Goal: Task Accomplishment & Management: Use online tool/utility

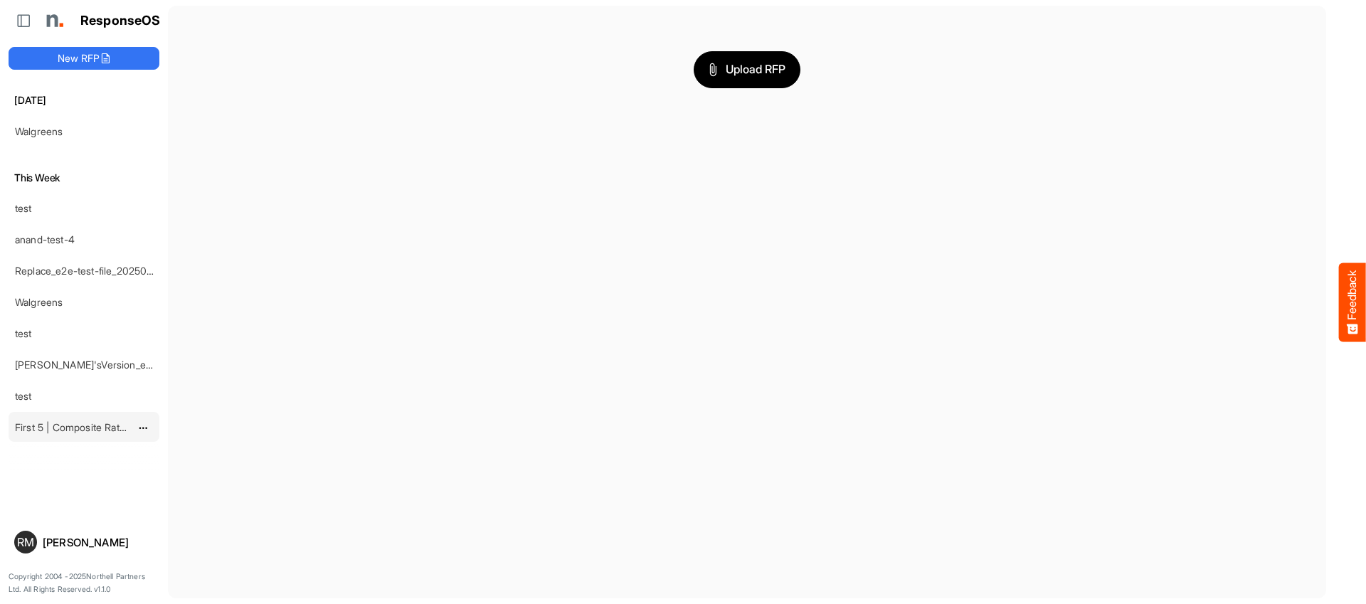
click at [79, 422] on link "First 5 | Composite Rate Card [DATE]" at bounding box center [99, 427] width 169 height 12
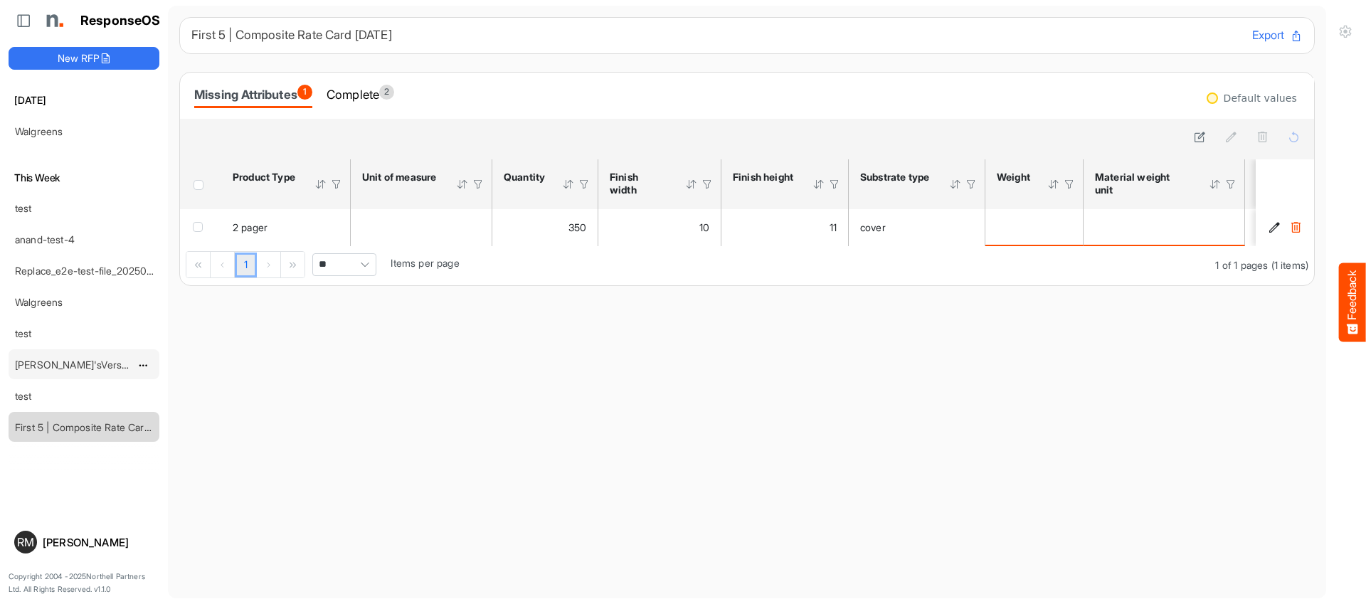
click at [96, 373] on div "[PERSON_NAME]'sVersion_e2e-test-file_20250604_111803" at bounding box center [72, 364] width 127 height 28
click at [97, 368] on link "[PERSON_NAME]'sVersion_e2e-test-file_20250604_111803" at bounding box center [148, 364] width 267 height 12
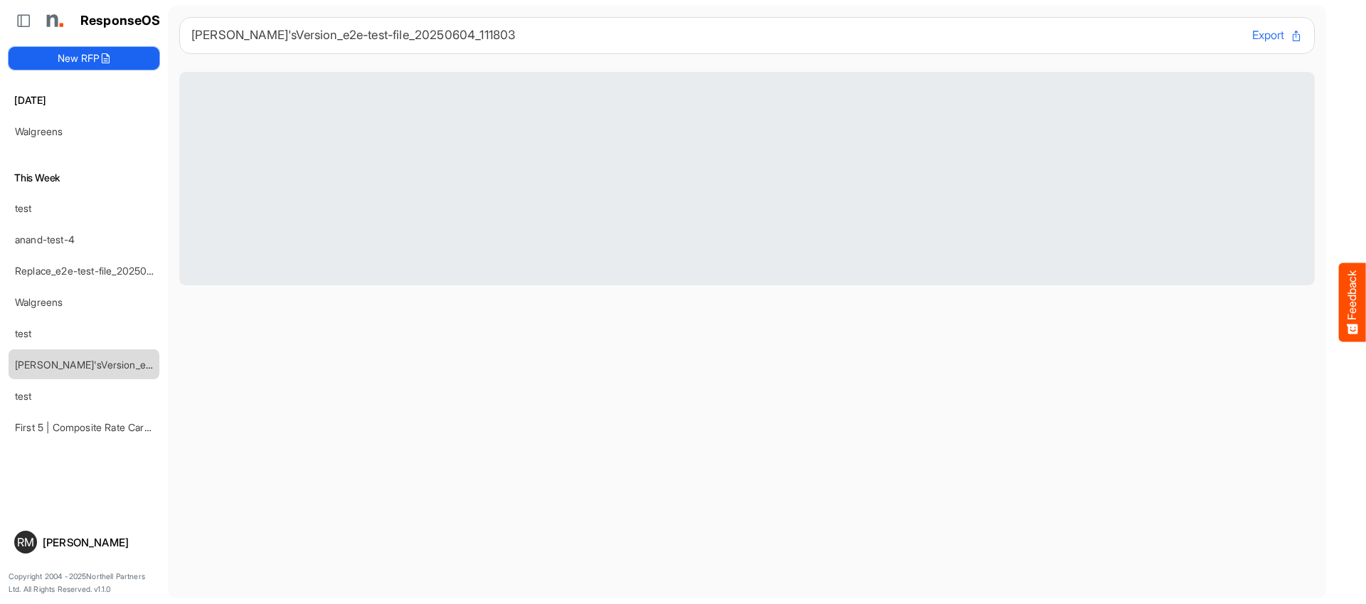
click at [85, 62] on button "New RFP" at bounding box center [84, 58] width 151 height 23
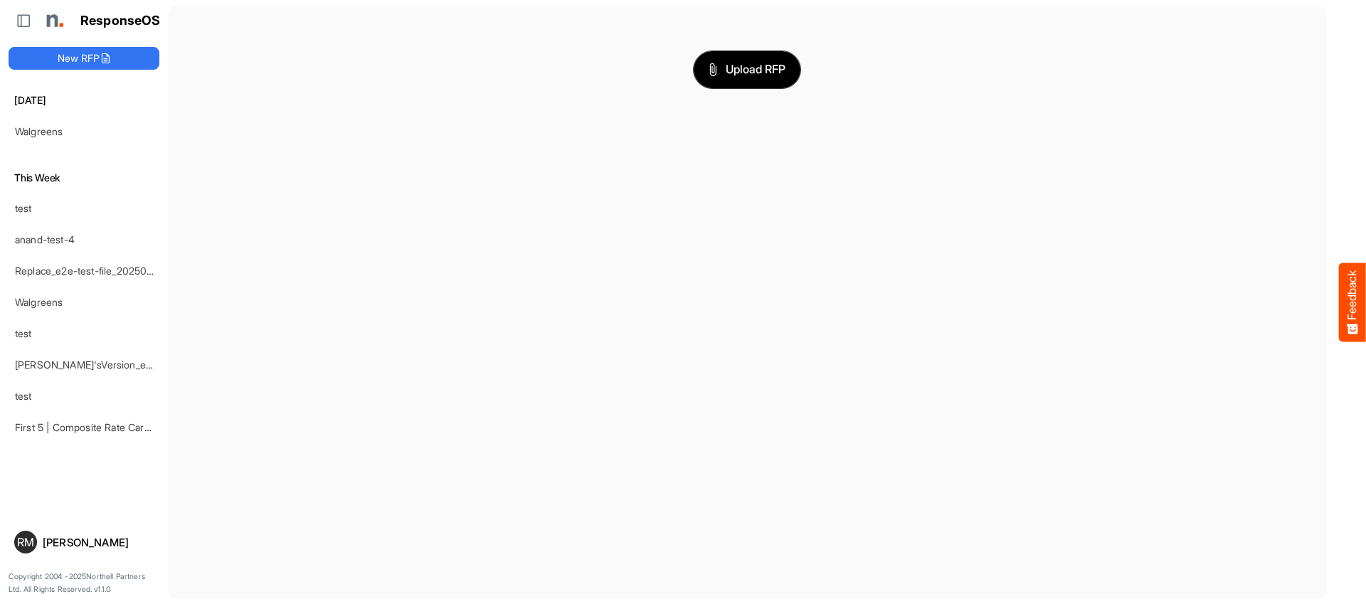
click at [738, 74] on span "Upload RFP" at bounding box center [746, 69] width 77 height 18
